Goal: Feedback & Contribution: Contribute content

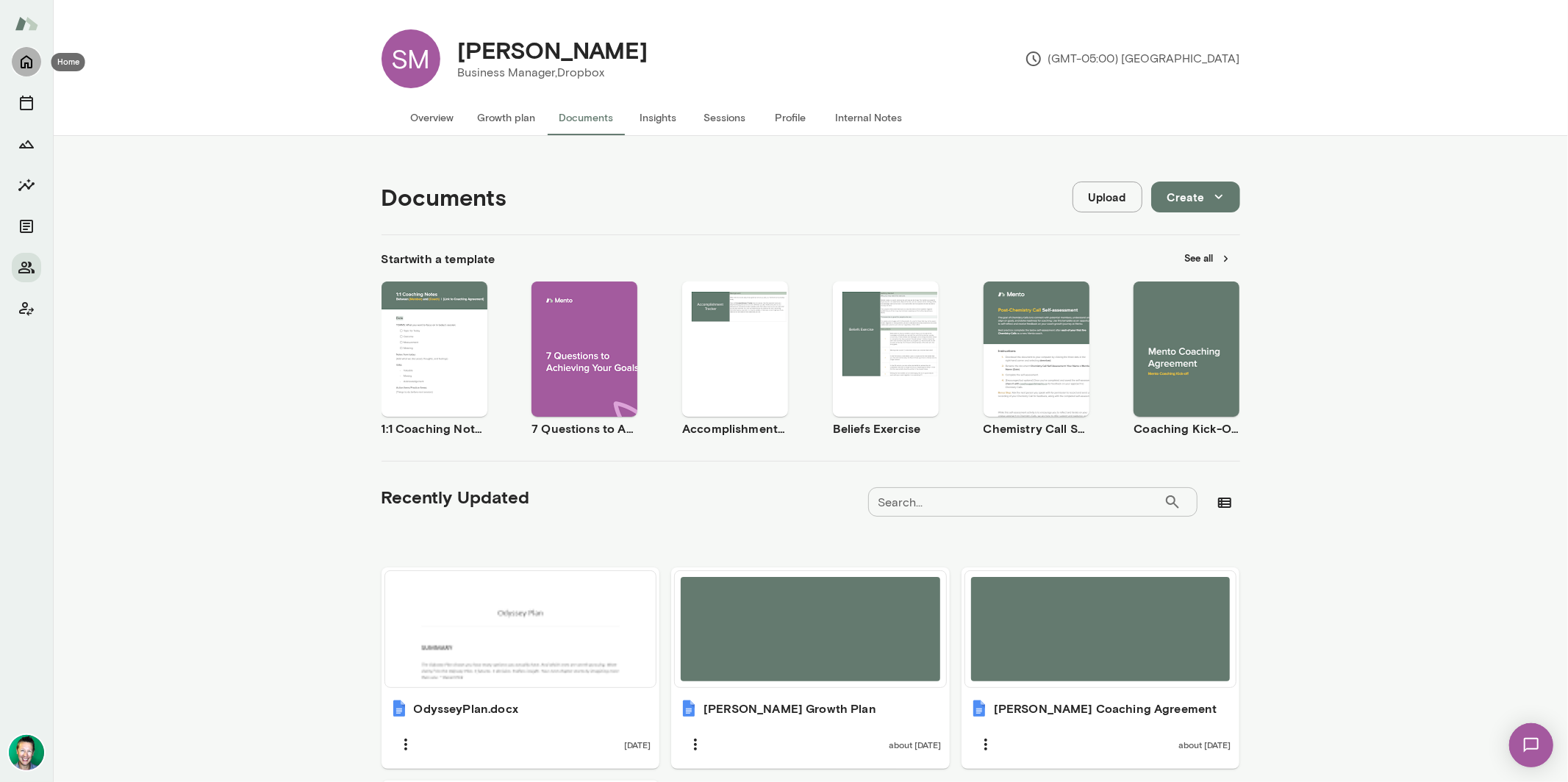
click at [34, 65] on icon "Home" at bounding box center [26, 62] width 18 height 18
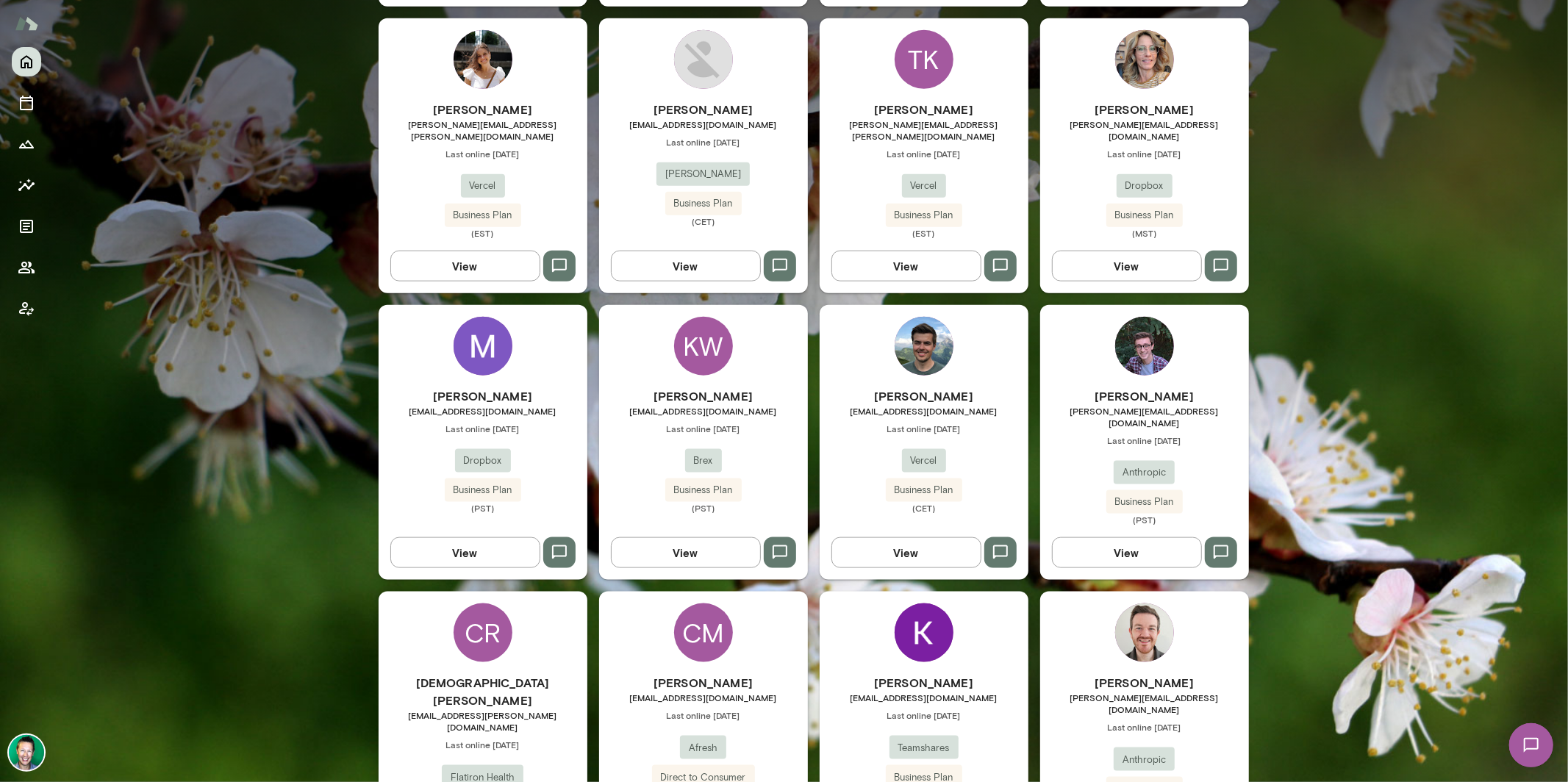
scroll to position [1660, 0]
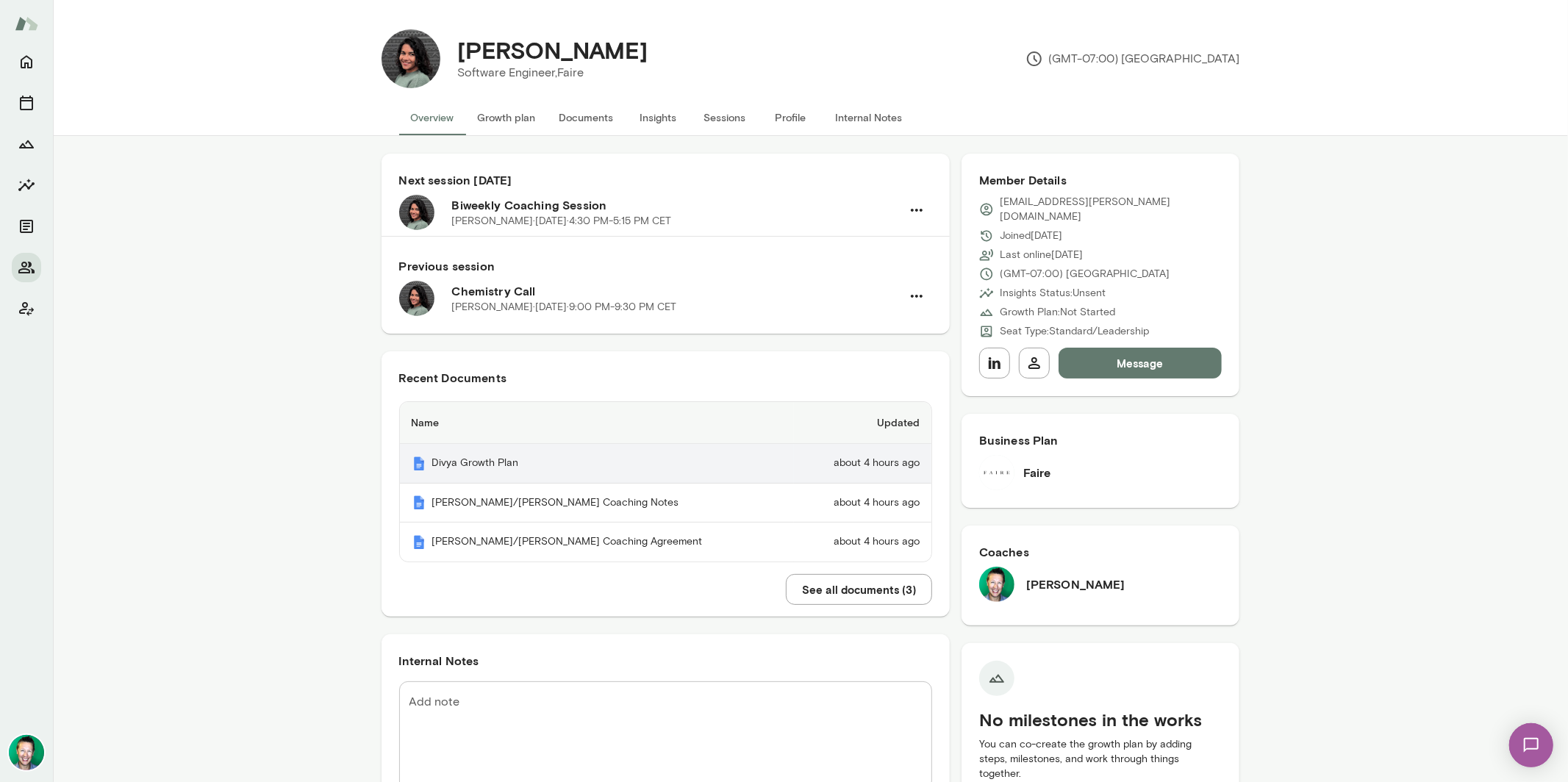
click at [521, 460] on th "Divya Growth Plan" at bounding box center [597, 463] width 395 height 39
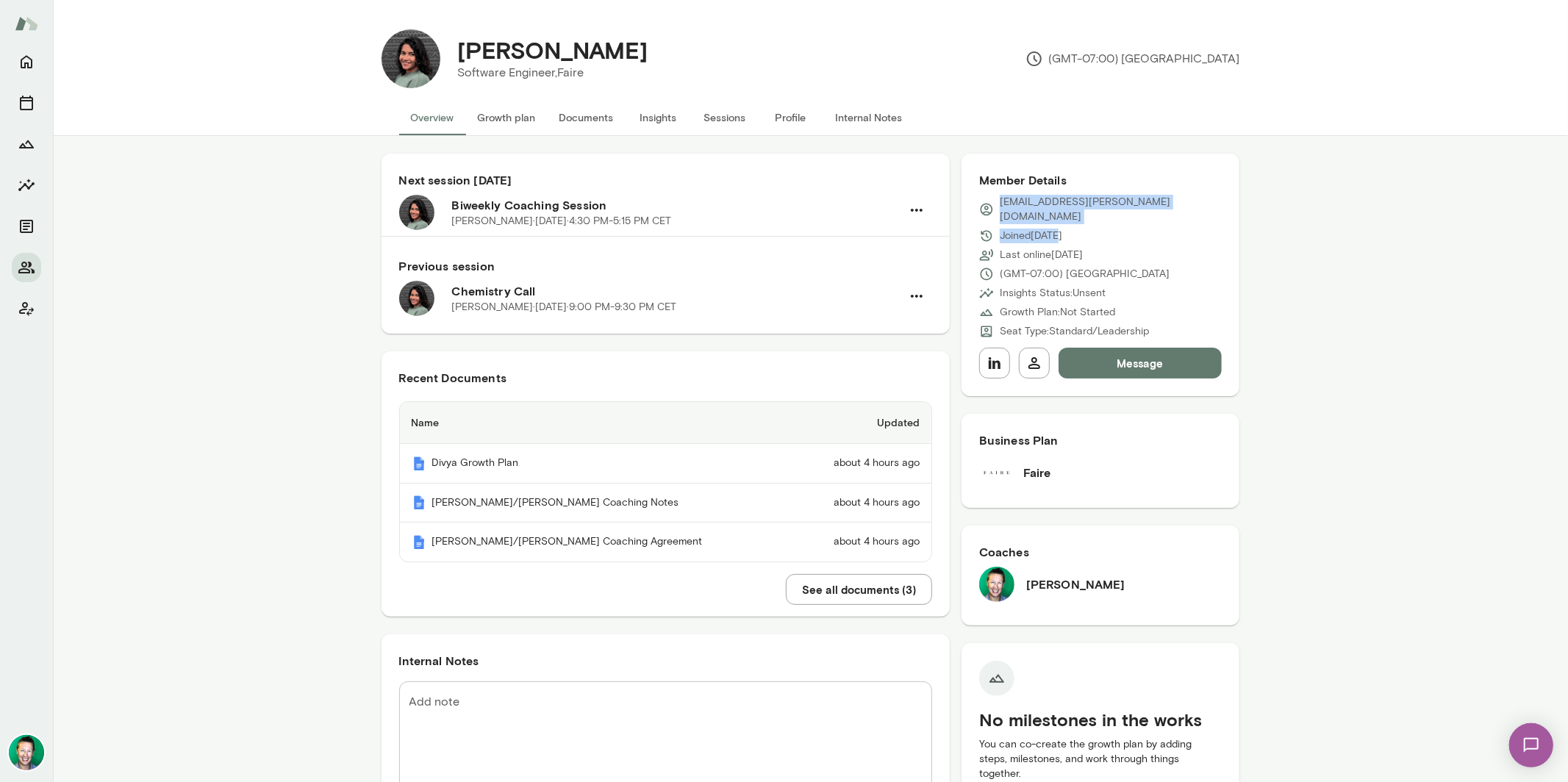
drag, startPoint x: 1146, startPoint y: 214, endPoint x: 1015, endPoint y: 207, distance: 131.2
click at [1015, 207] on div "[EMAIL_ADDRESS][PERSON_NAME][DOMAIN_NAME] Joined [DATE] Last online [DATE] (GMT…" at bounding box center [1100, 267] width 243 height 144
click at [1162, 228] on div "Joined [DATE]" at bounding box center [1100, 235] width 243 height 15
drag, startPoint x: 1153, startPoint y: 201, endPoint x: 991, endPoint y: 204, distance: 162.0
click at [991, 204] on div "[EMAIL_ADDRESS][PERSON_NAME][DOMAIN_NAME]" at bounding box center [1100, 210] width 243 height 29
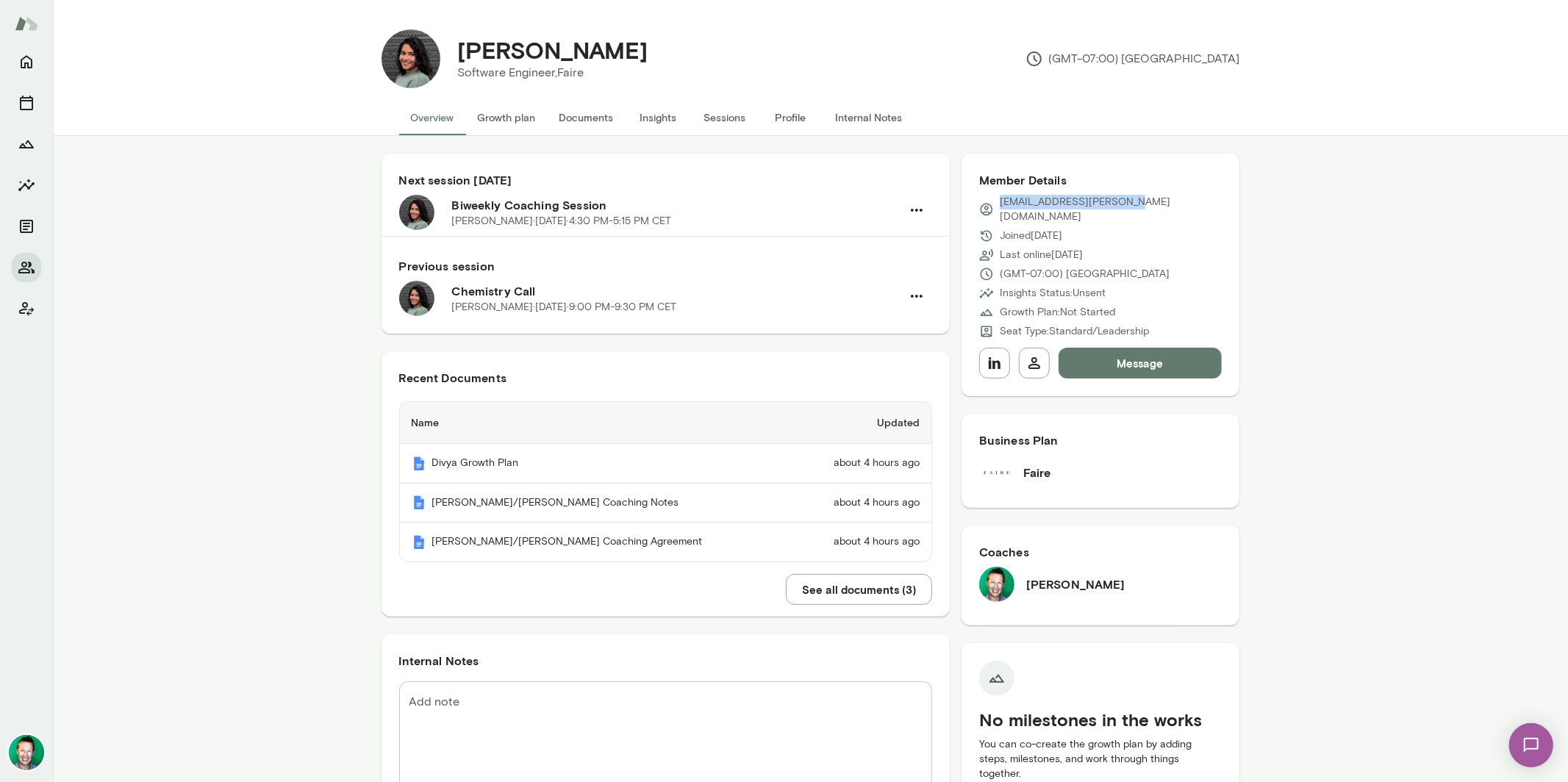
copy p "[EMAIL_ADDRESS][PERSON_NAME][DOMAIN_NAME]"
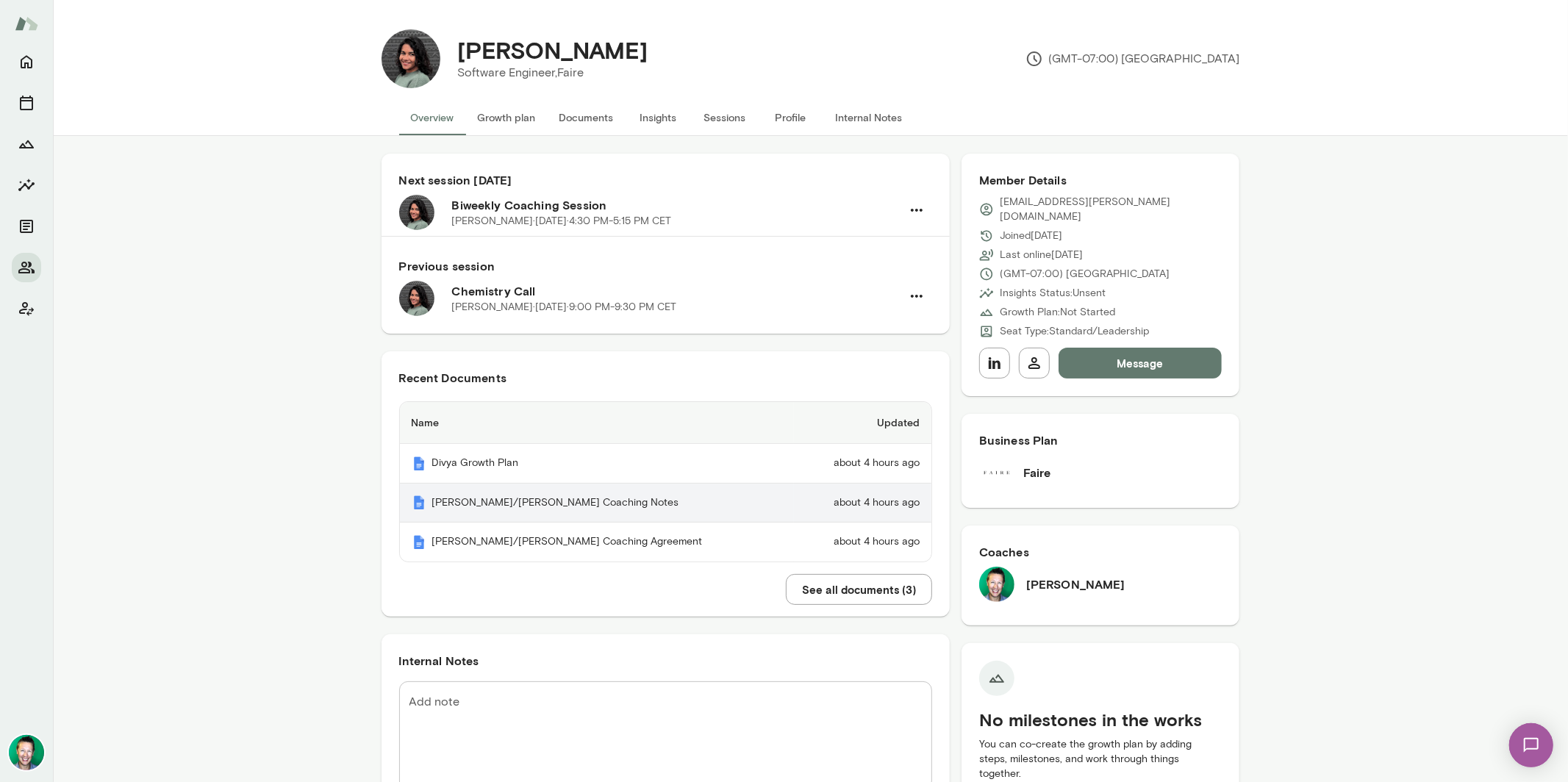
click at [512, 502] on th "[PERSON_NAME]/[PERSON_NAME] Coaching Notes" at bounding box center [597, 503] width 395 height 39
click at [894, 591] on button "See all documents ( 3 )" at bounding box center [860, 589] width 147 height 31
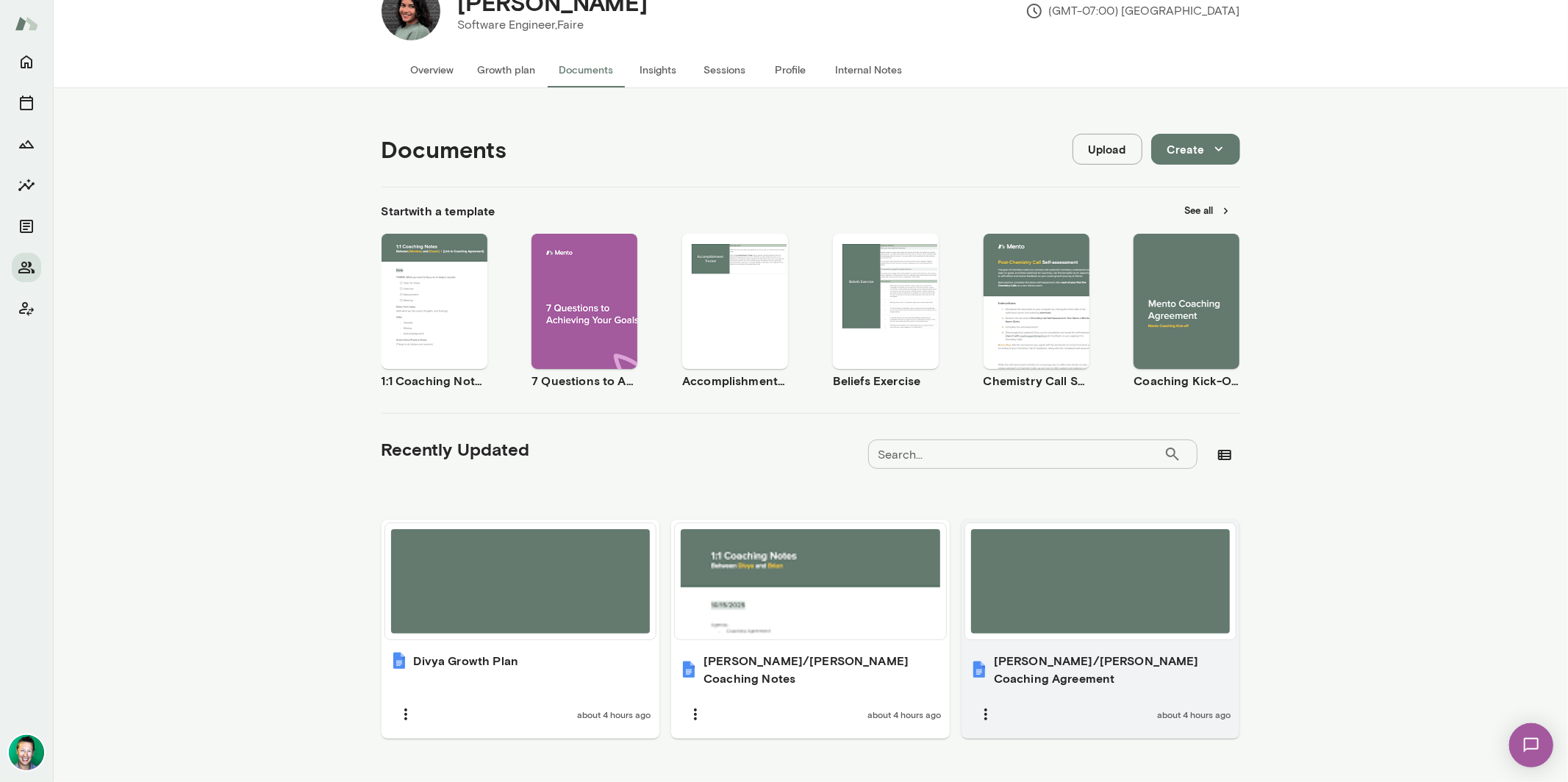
scroll to position [56, 0]
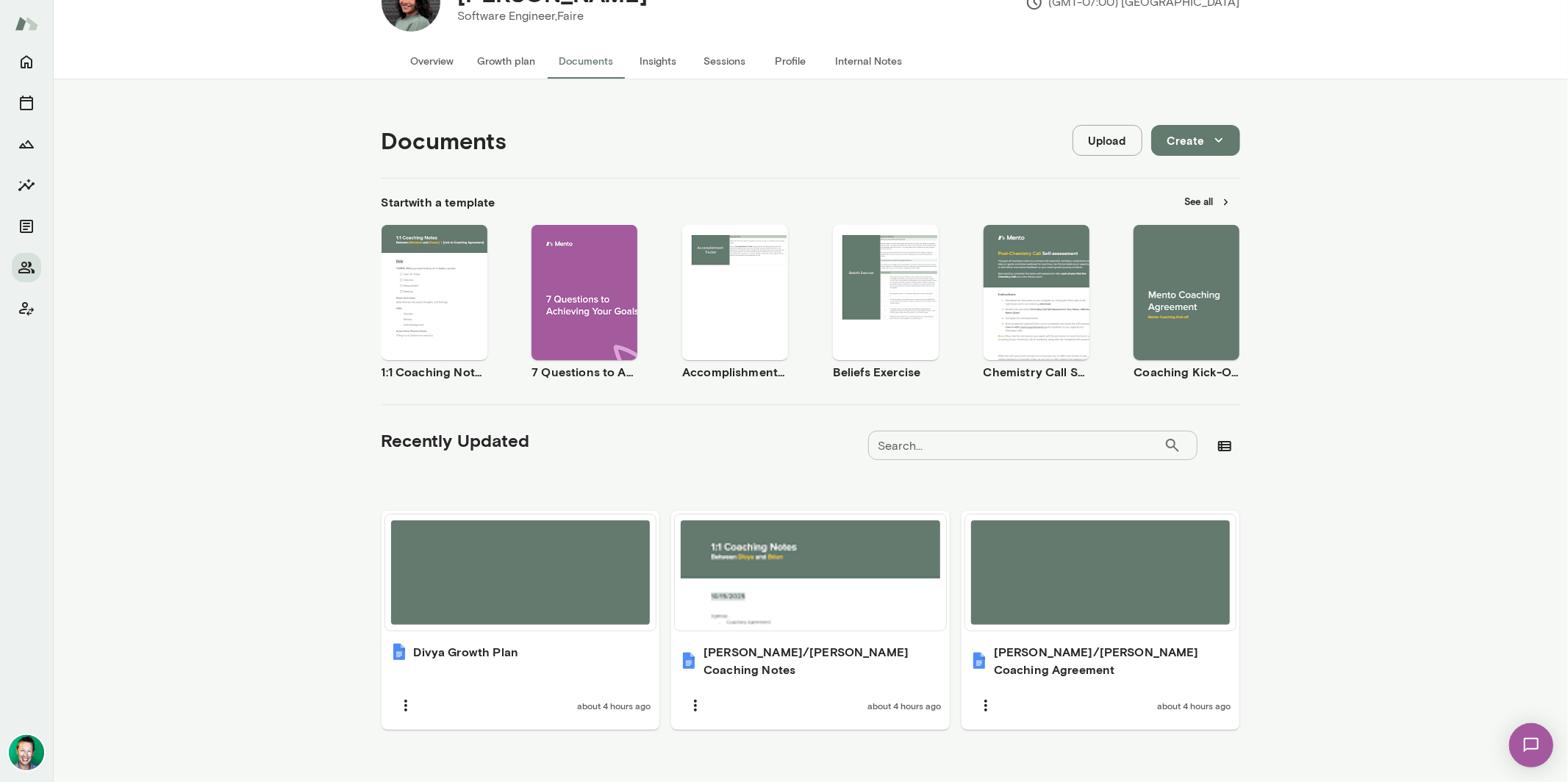
click at [1097, 144] on button "Upload" at bounding box center [1107, 140] width 70 height 31
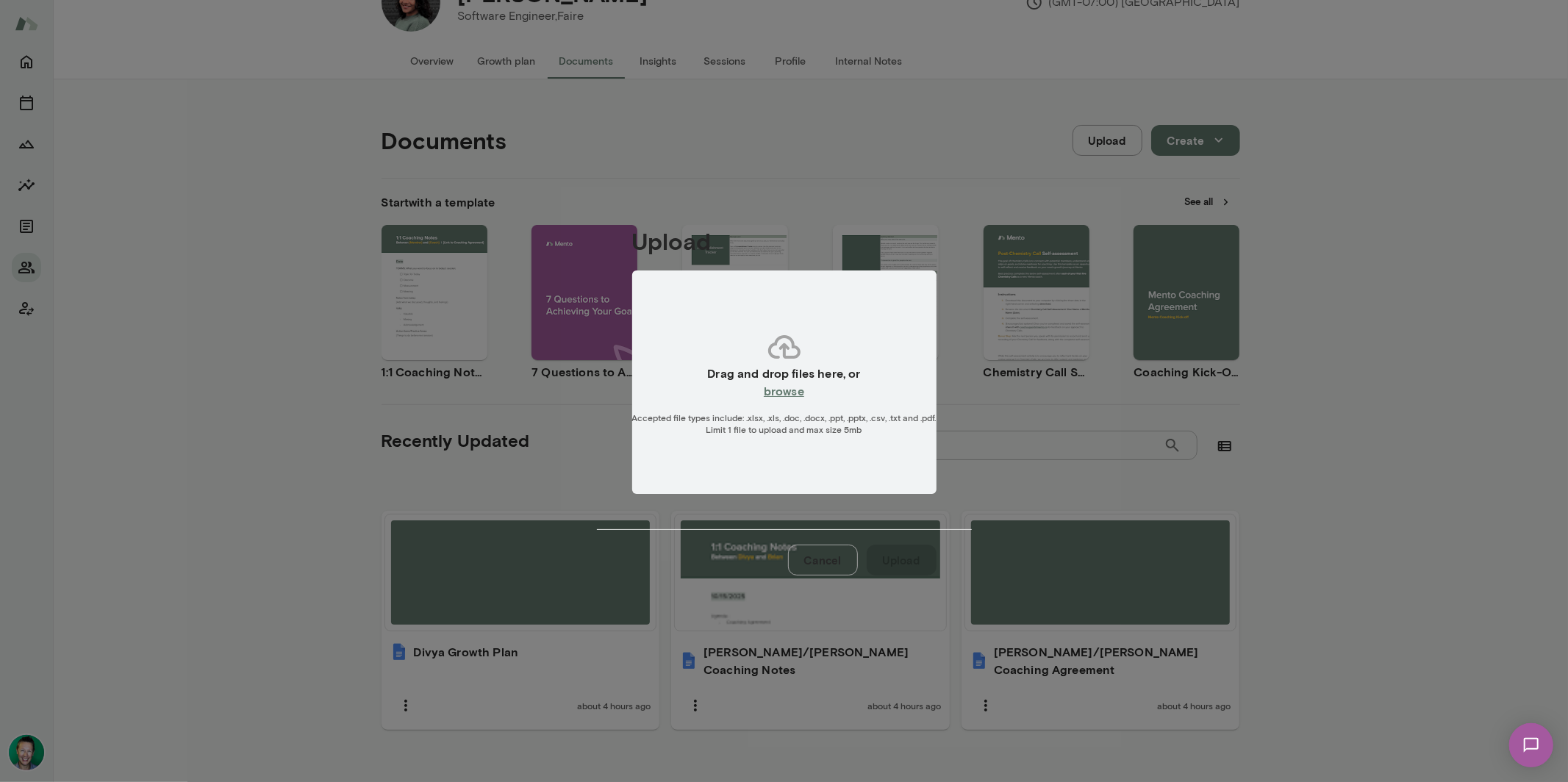
click at [794, 396] on h6 "browse" at bounding box center [784, 390] width 40 height 18
type input "**********"
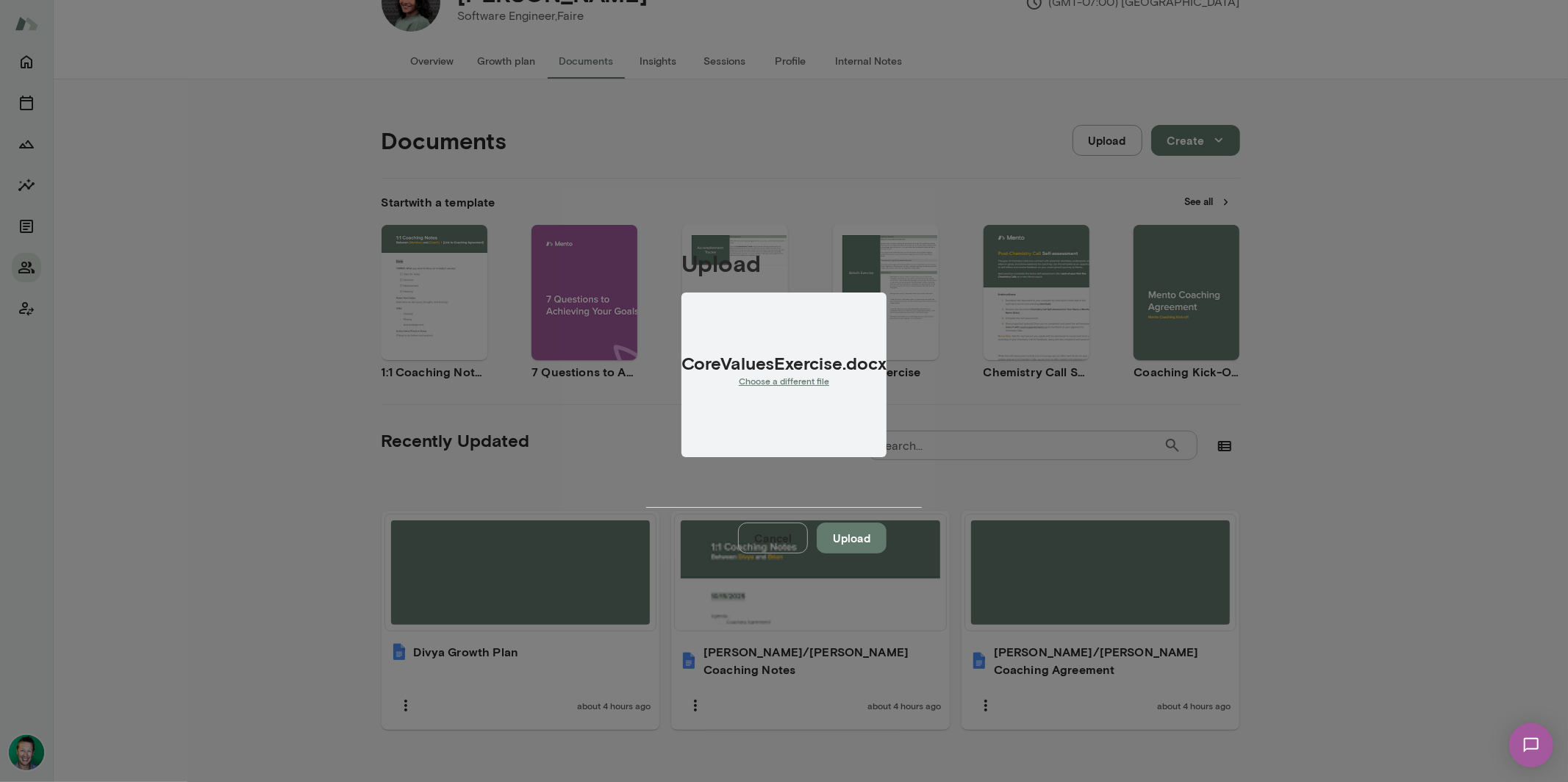
click at [887, 537] on button "Upload" at bounding box center [852, 538] width 70 height 31
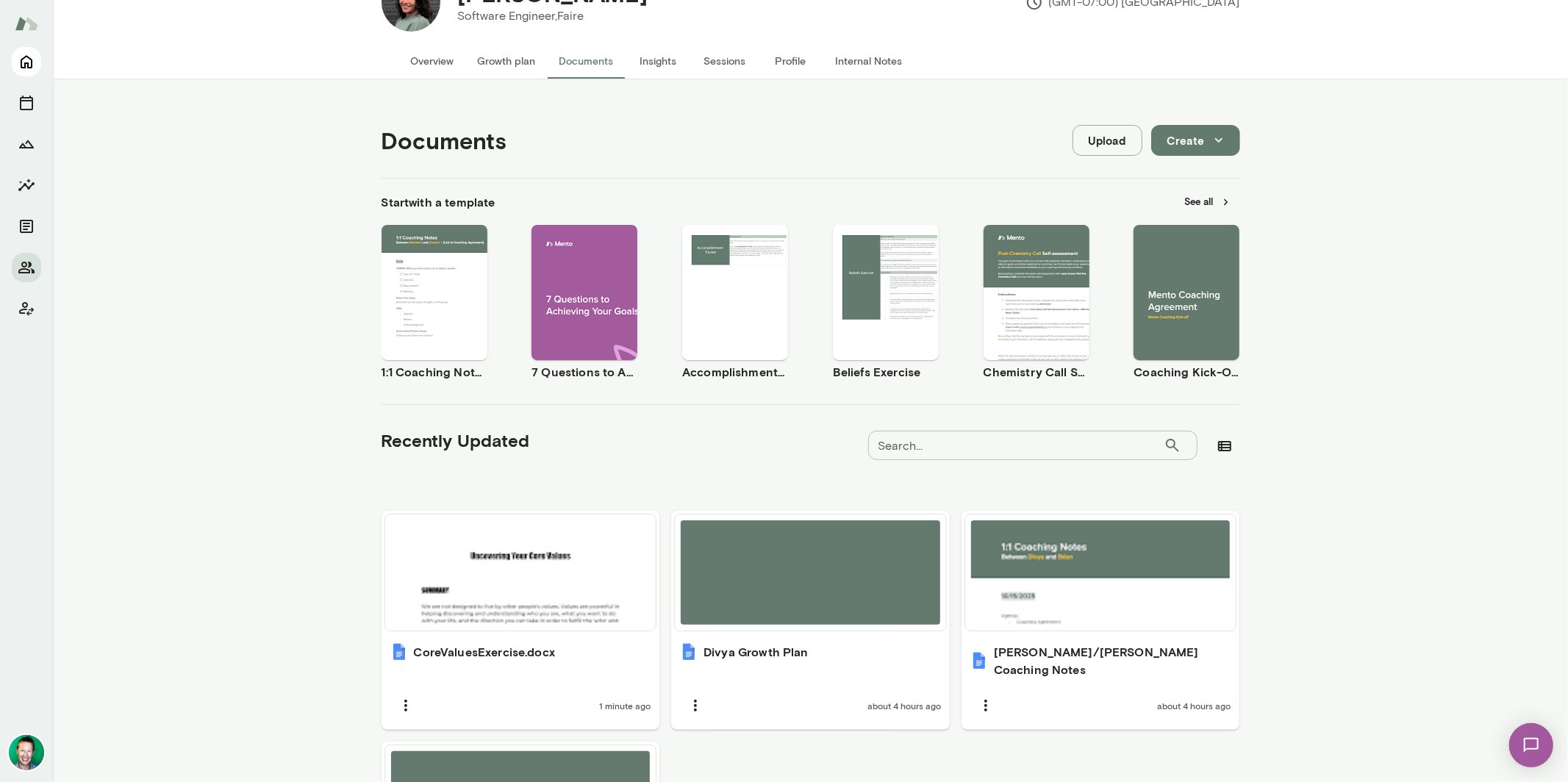
click at [27, 66] on icon "Home" at bounding box center [26, 62] width 12 height 13
